Goal: Task Accomplishment & Management: Use online tool/utility

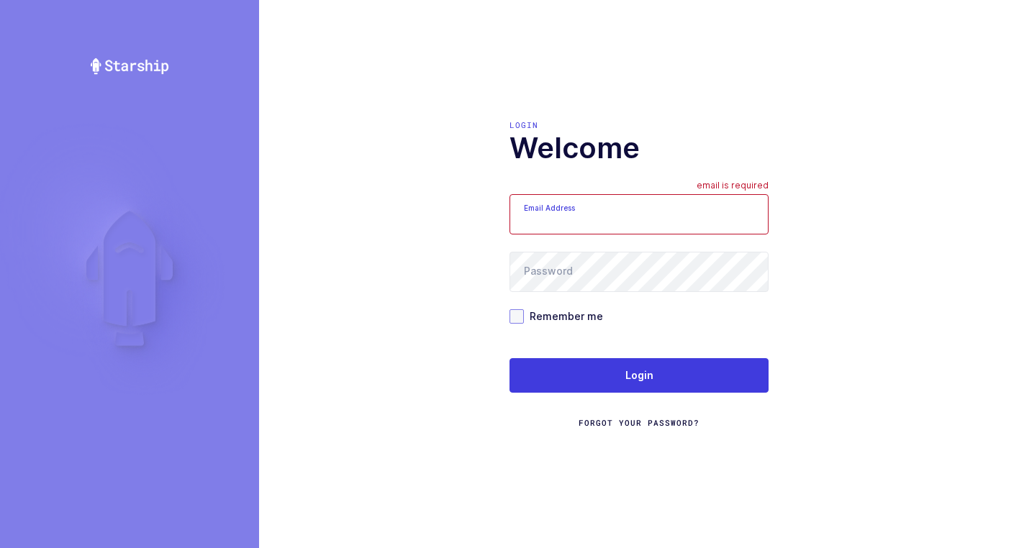
type input "[EMAIL_ADDRESS][DOMAIN_NAME]"
click at [519, 322] on span at bounding box center [516, 316] width 14 height 14
click at [524, 309] on input "Remember me" at bounding box center [524, 309] width 0 height 0
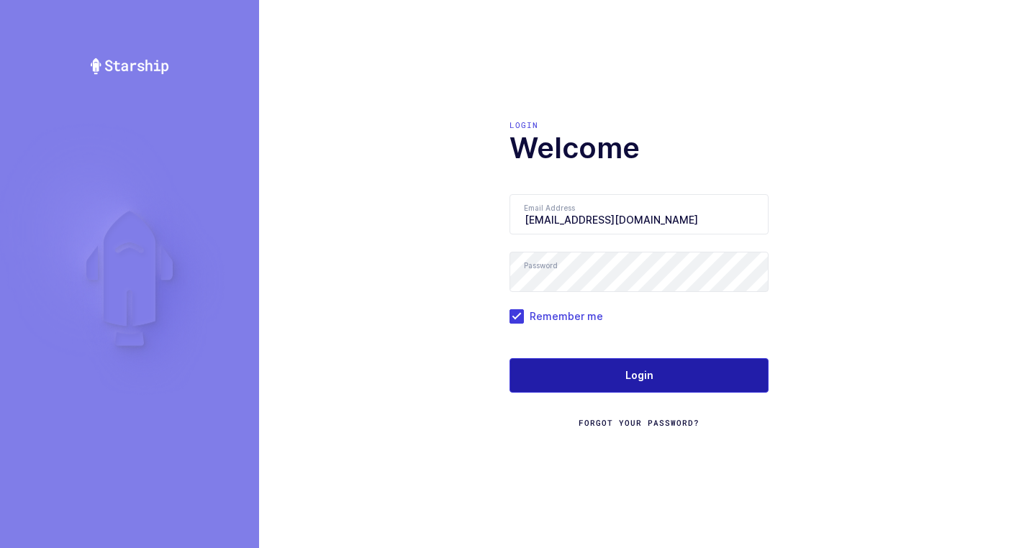
click at [645, 378] on span "Login" at bounding box center [639, 375] width 28 height 14
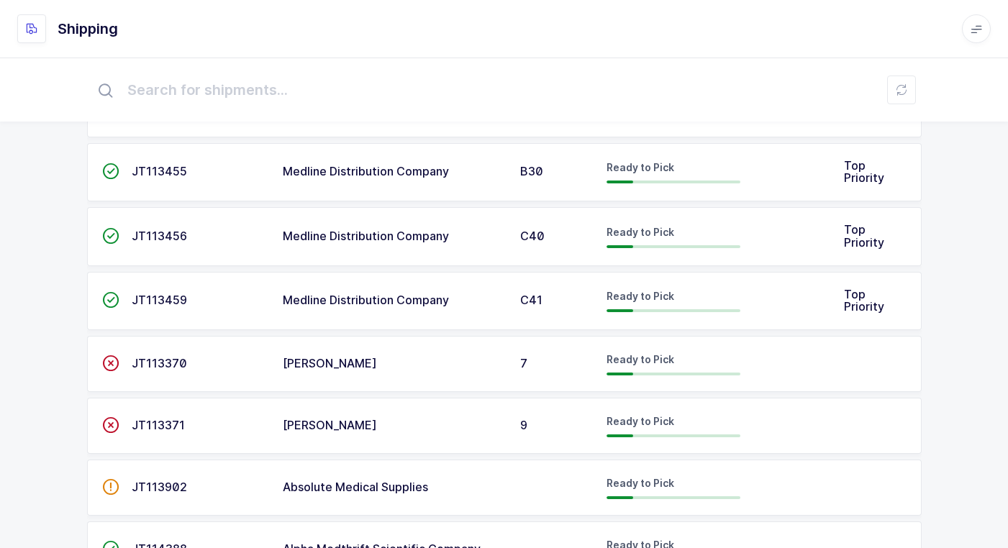
scroll to position [164, 0]
